Goal: Task Accomplishment & Management: Use online tool/utility

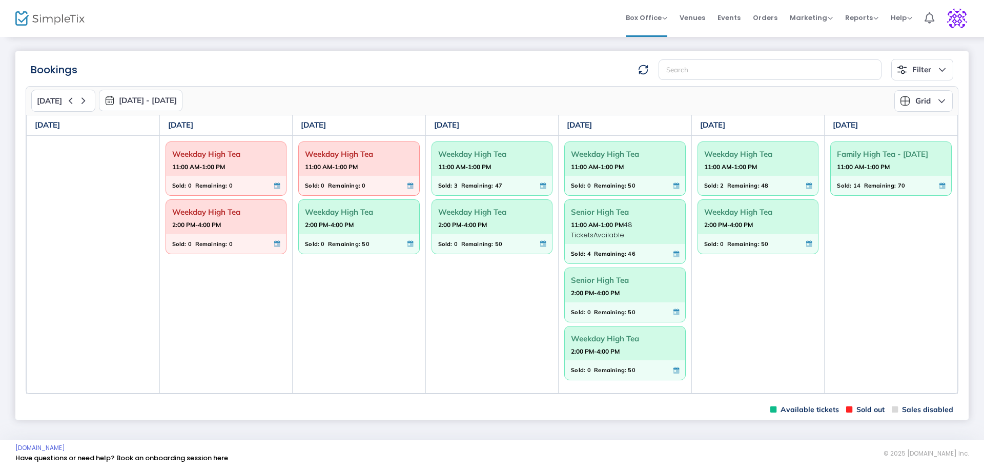
click at [335, 216] on span "Weekday High Tea" at bounding box center [359, 212] width 108 height 16
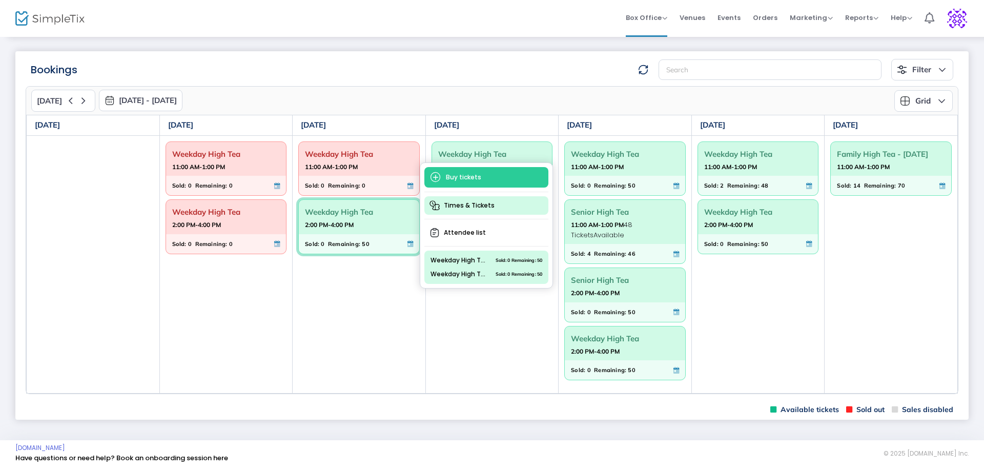
click at [452, 208] on span "Times & Tickets" at bounding box center [486, 205] width 124 height 18
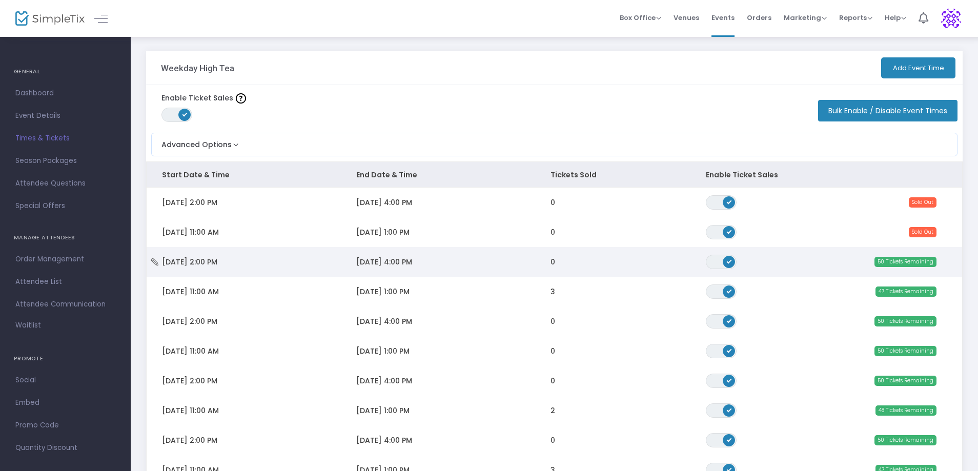
click at [397, 265] on span "10/14/2025 4:00 PM" at bounding box center [384, 262] width 56 height 10
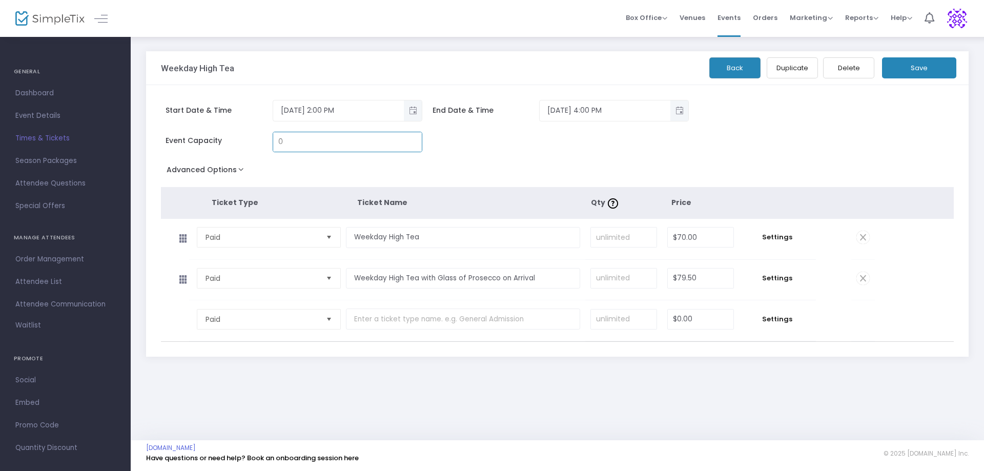
type input "0"
click at [917, 60] on button "Save" at bounding box center [919, 67] width 74 height 21
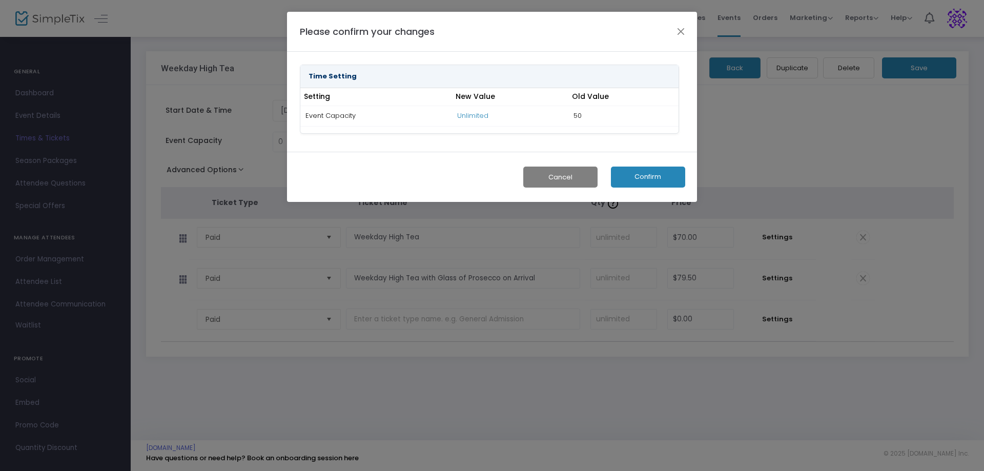
click at [644, 182] on button "Confirm" at bounding box center [648, 177] width 74 height 21
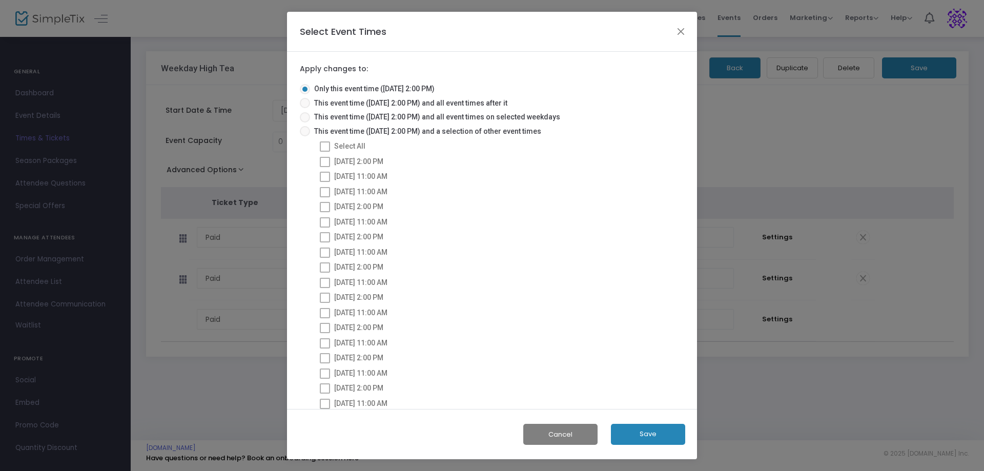
click at [660, 436] on button "Save" at bounding box center [648, 434] width 74 height 21
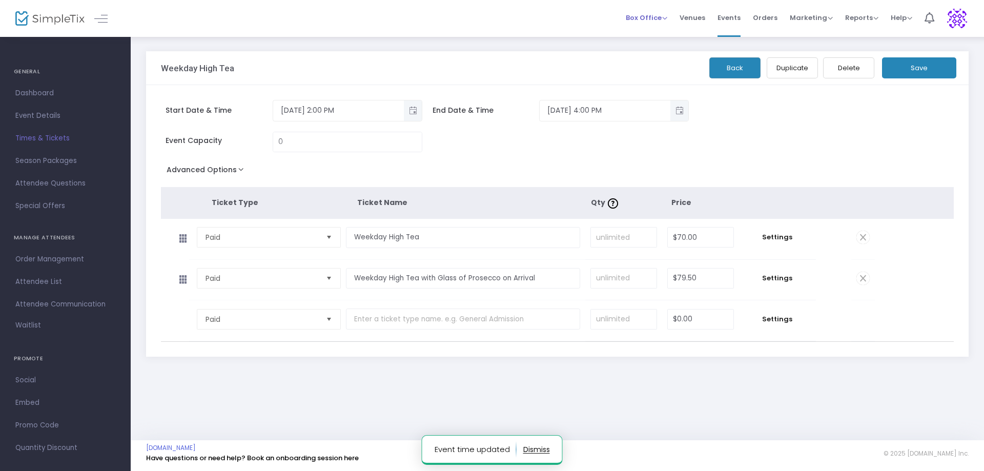
click at [667, 18] on span "Box Office" at bounding box center [647, 18] width 42 height 10
click at [630, 54] on li "Bookings" at bounding box center [662, 55] width 73 height 20
